Goal: Go to known website: Go to known website

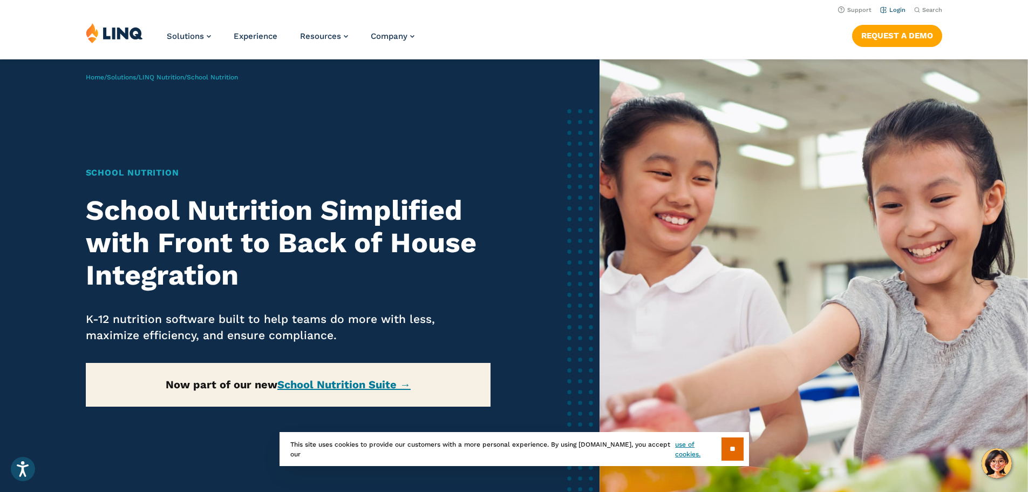
click at [886, 9] on link "Login" at bounding box center [892, 9] width 25 height 7
click at [890, 10] on link "Login" at bounding box center [892, 9] width 25 height 7
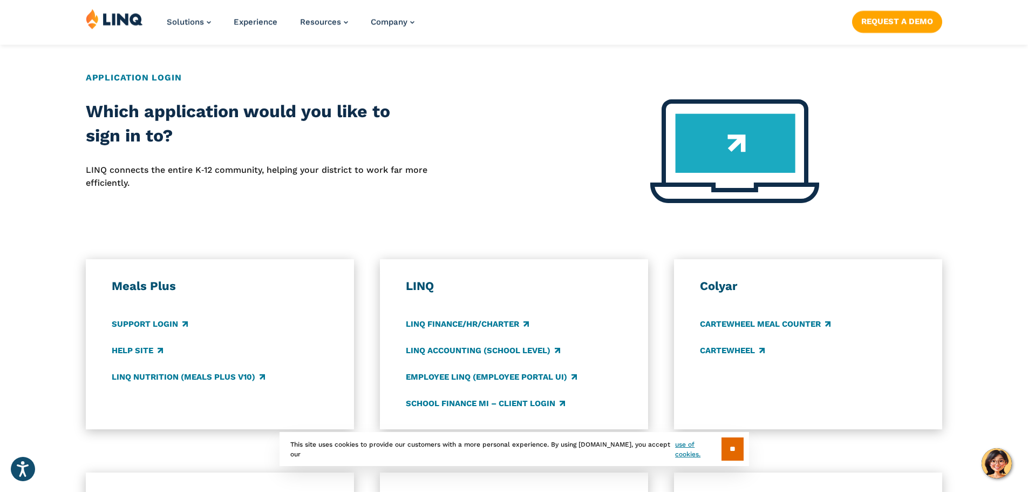
scroll to position [432, 0]
